Goal: Transaction & Acquisition: Purchase product/service

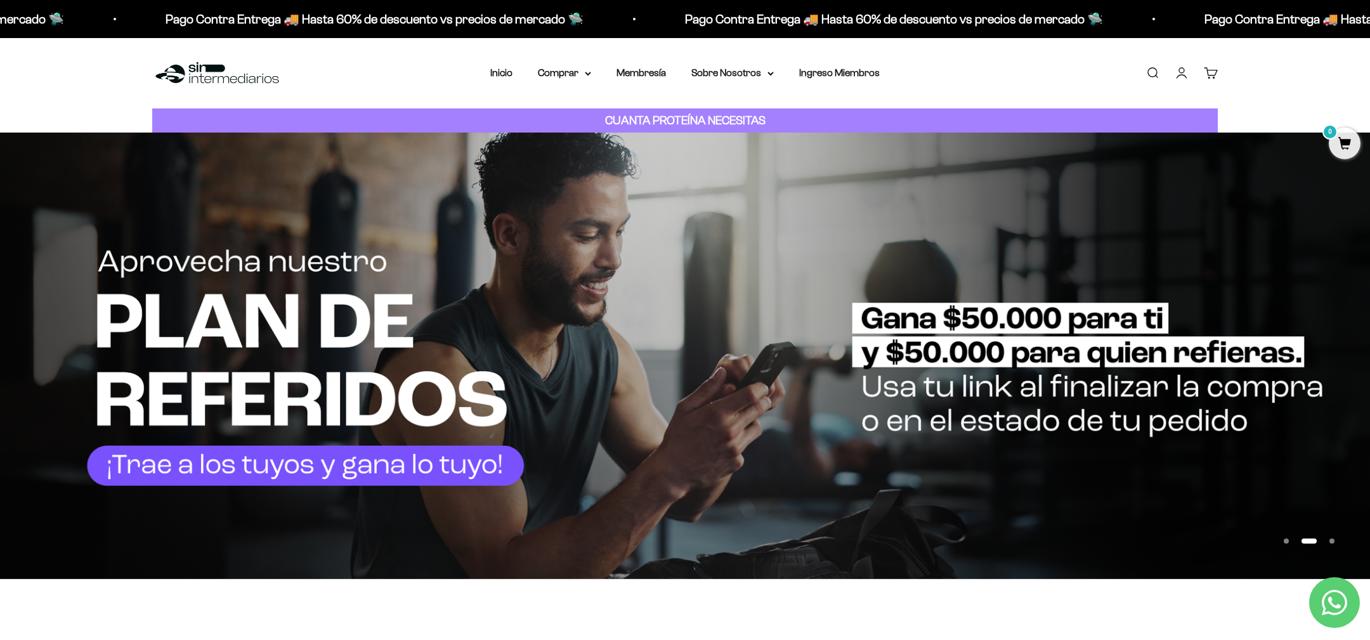
click at [1146, 70] on link "Buscar" at bounding box center [1153, 73] width 14 height 14
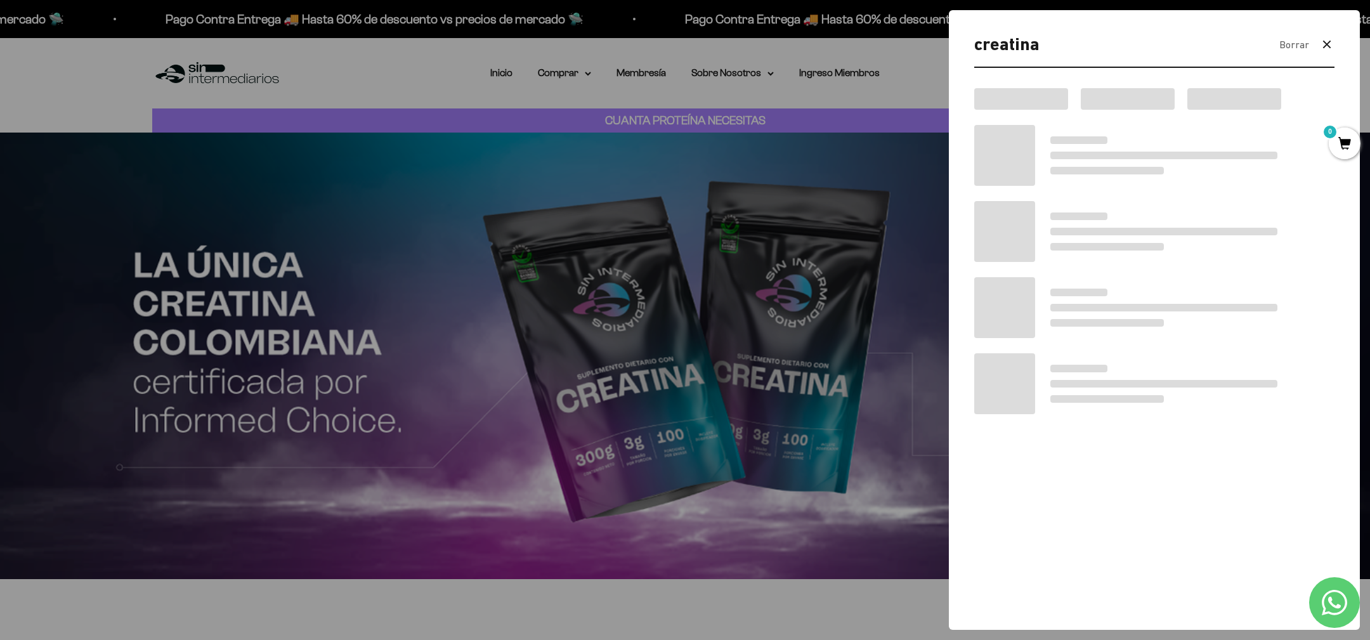
type input "creatina"
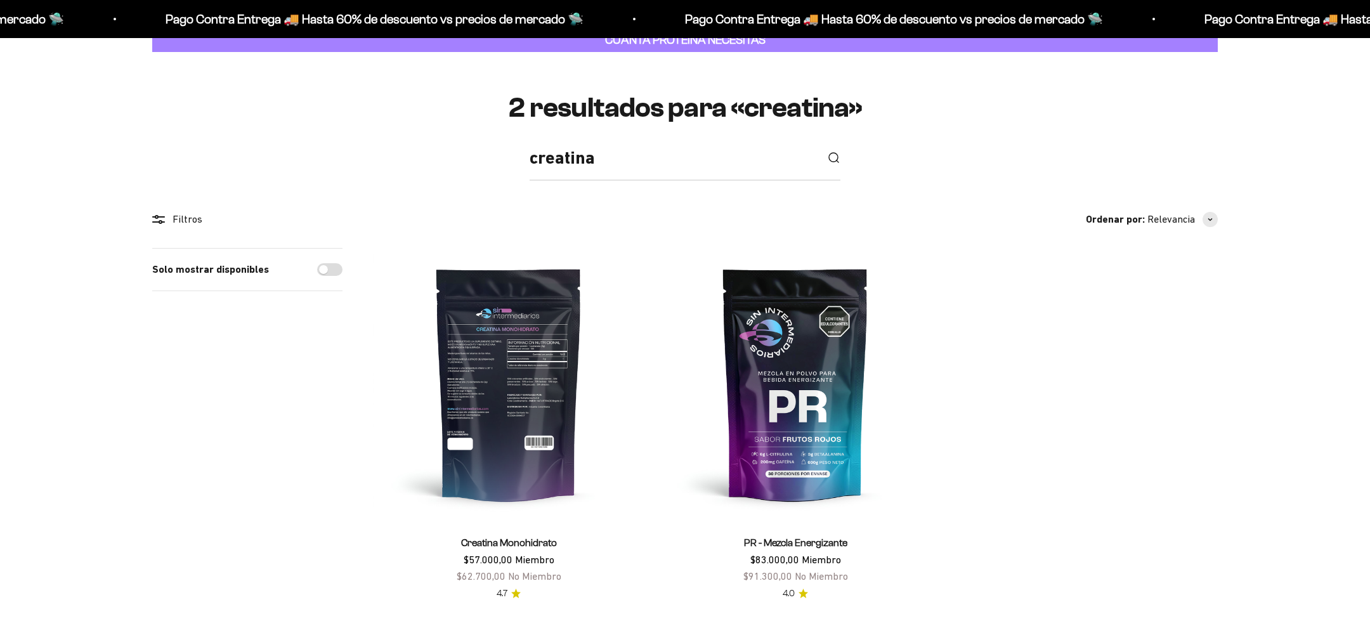
scroll to position [81, 0]
click at [558, 310] on img at bounding box center [509, 384] width 272 height 272
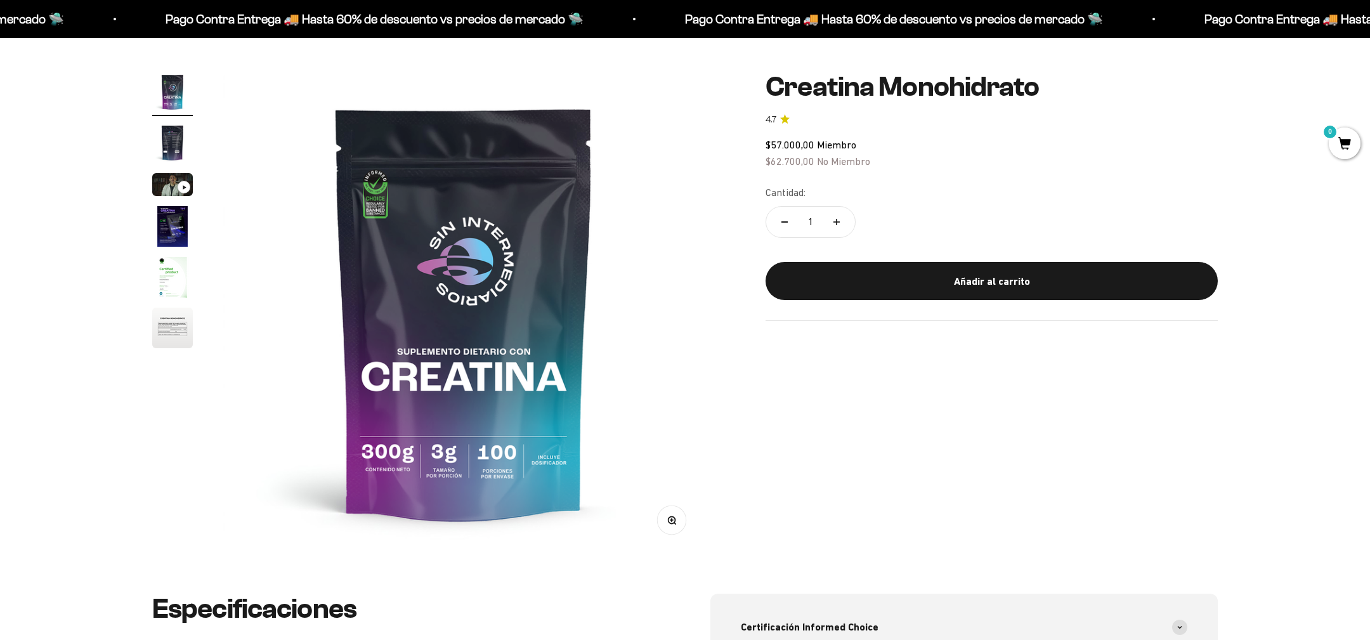
scroll to position [95, 0]
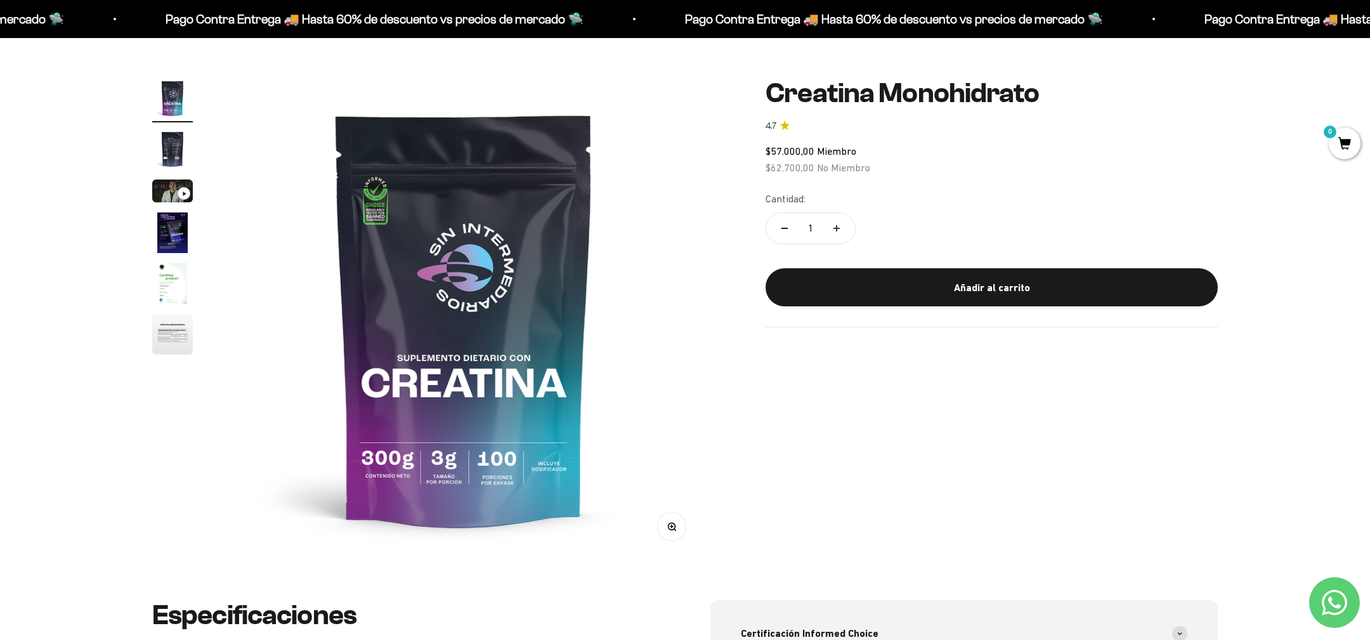
click at [174, 149] on img "Ir al artículo 2" at bounding box center [172, 149] width 41 height 41
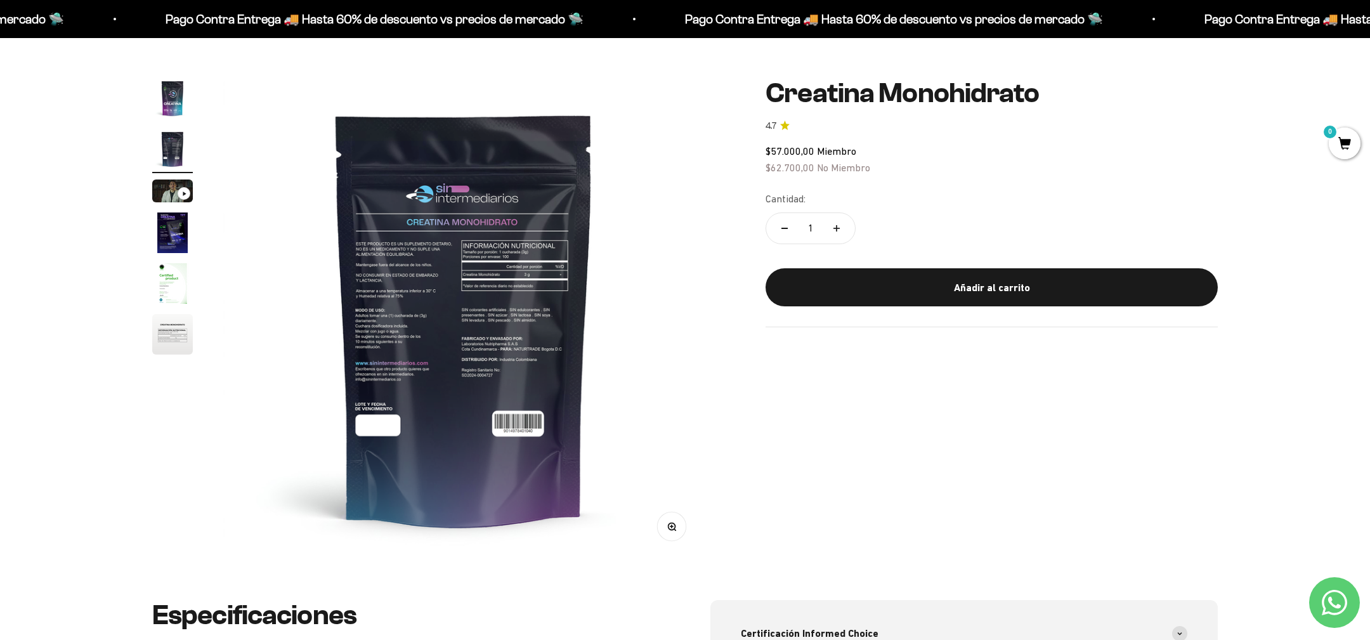
scroll to position [0, 0]
click at [170, 188] on img "Ir al artículo 3" at bounding box center [172, 191] width 41 height 23
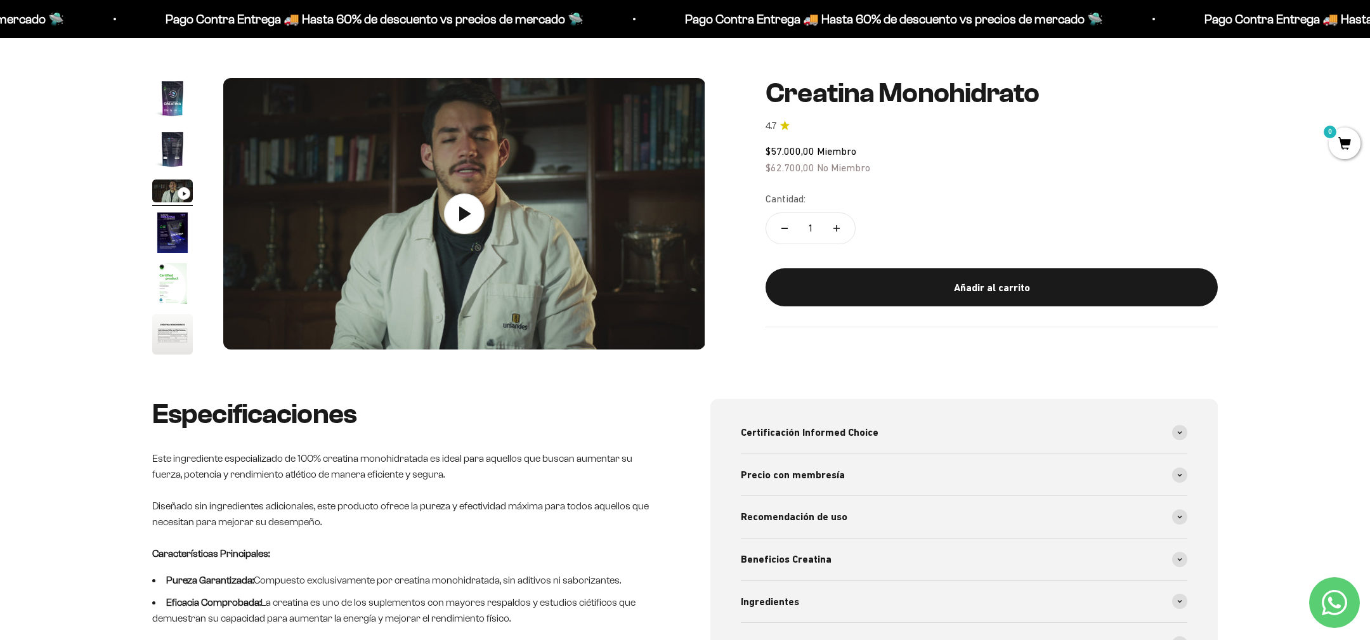
click at [170, 230] on img "Ir al artículo 4" at bounding box center [172, 233] width 41 height 41
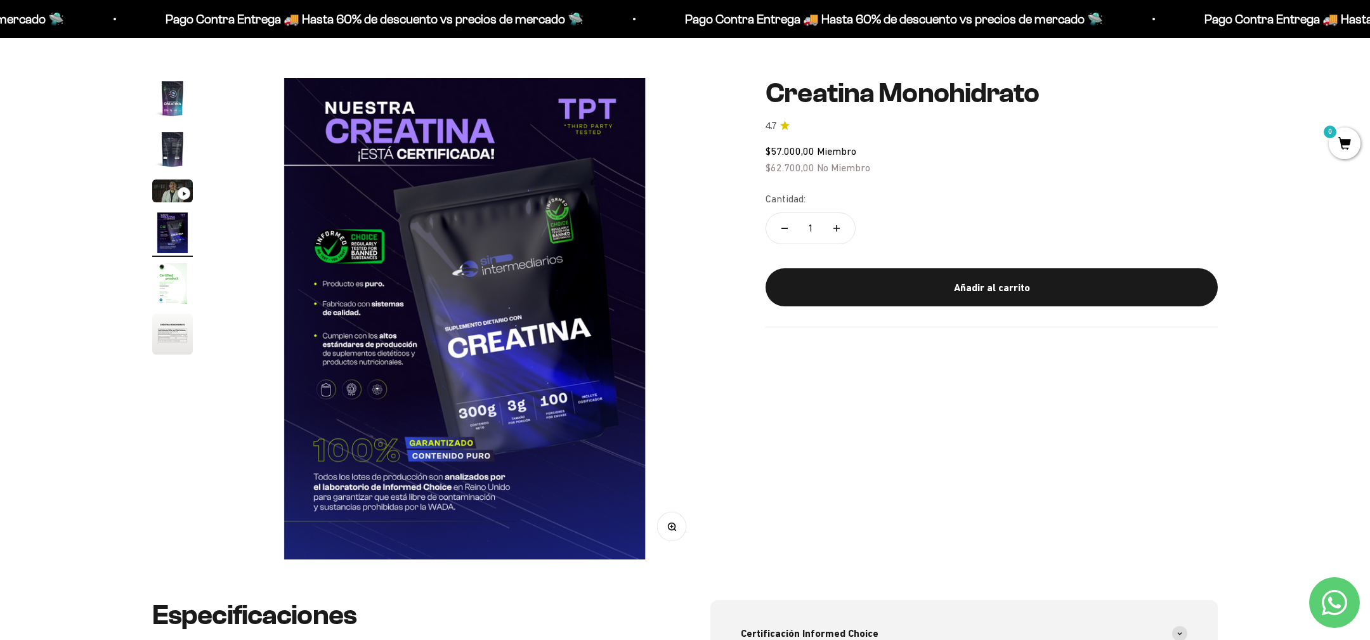
click at [170, 265] on img "Ir al artículo 5" at bounding box center [172, 283] width 41 height 41
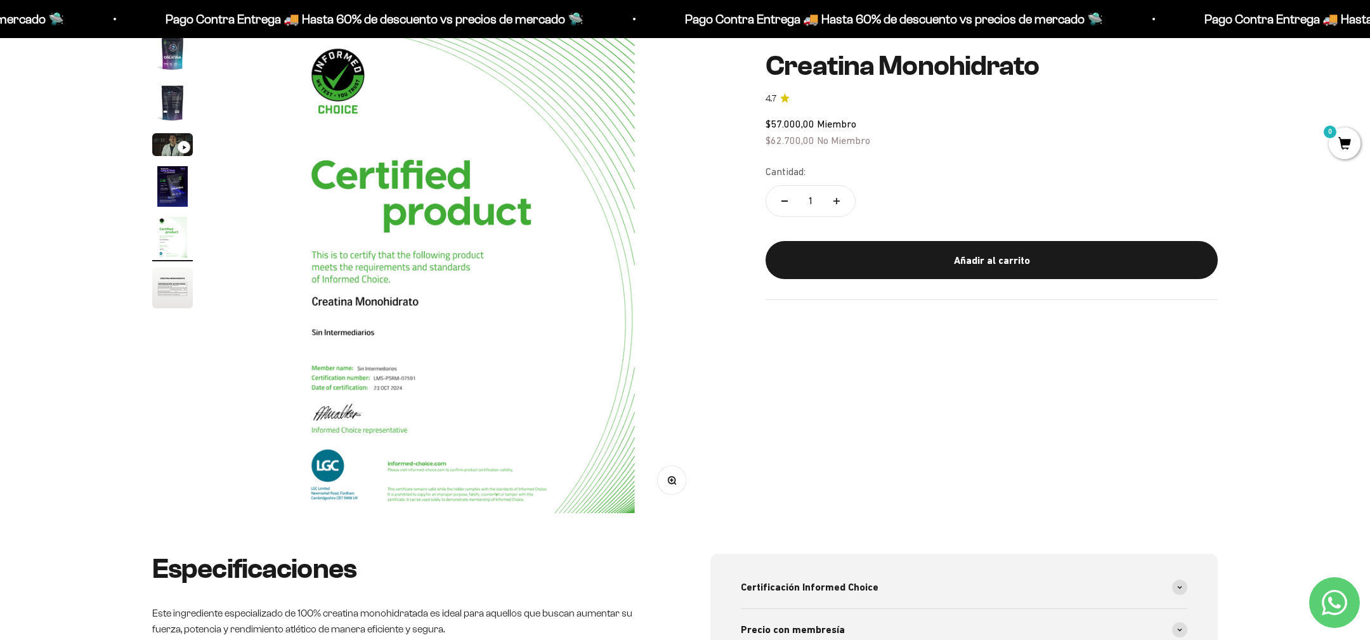
scroll to position [122, 0]
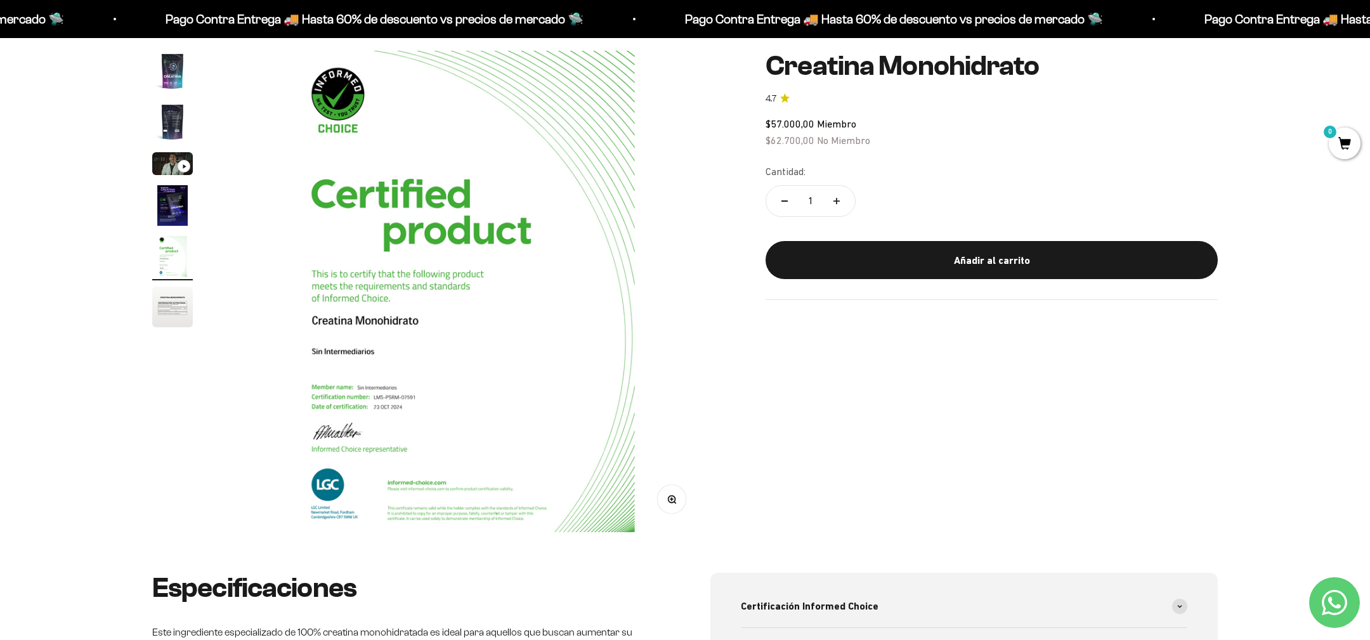
click at [169, 76] on img "Ir al artículo 1" at bounding box center [172, 71] width 41 height 41
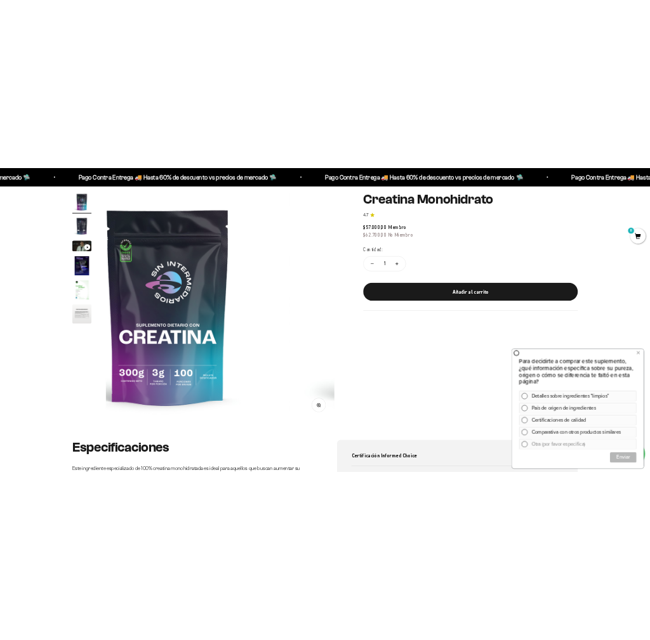
scroll to position [0, 0]
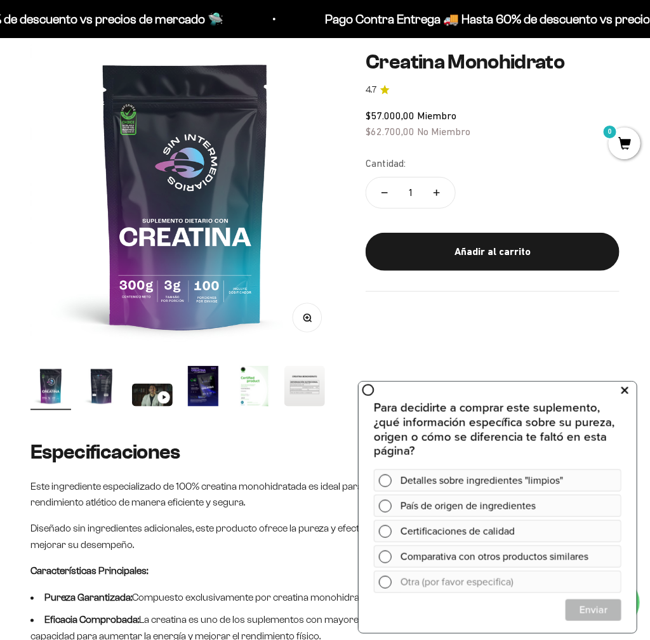
click at [615, 389] on button at bounding box center [624, 390] width 23 height 20
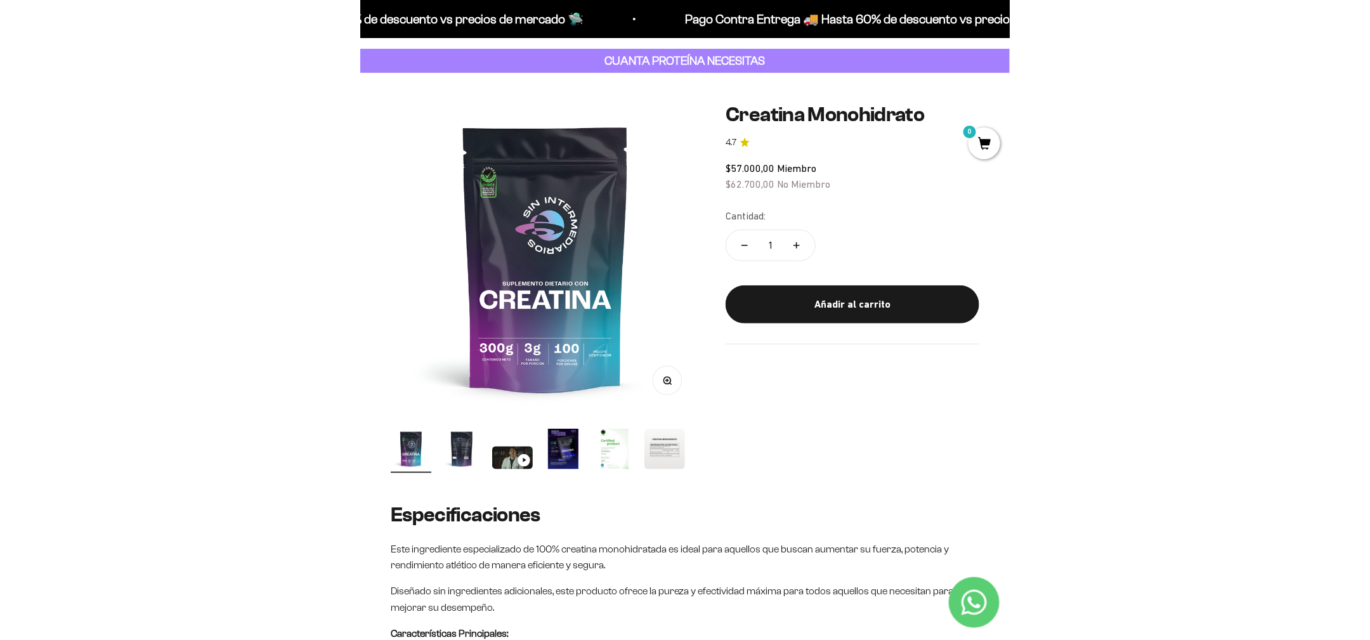
scroll to position [63, 0]
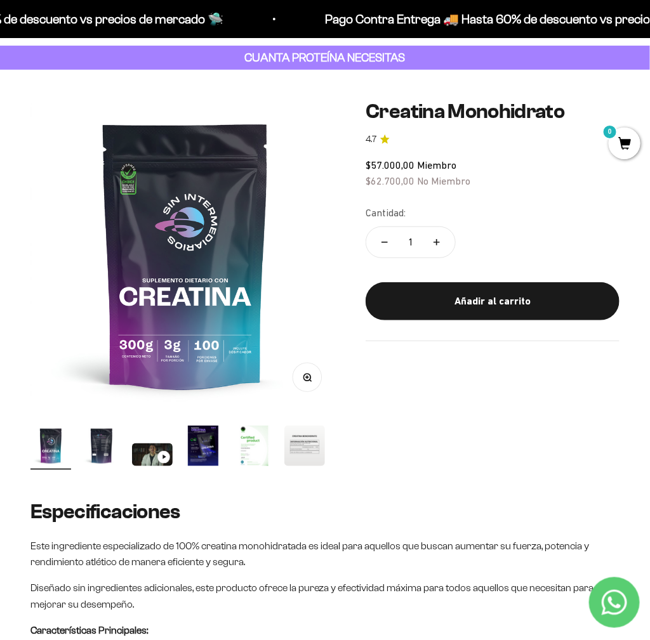
click at [459, 383] on div "Zoom Ir al artículo 1 Ir al artículo 2 Ir al artículo 3 Ir al artículo 4 Ir al …" at bounding box center [324, 284] width 589 height 369
